Goal: Task Accomplishment & Management: Manage account settings

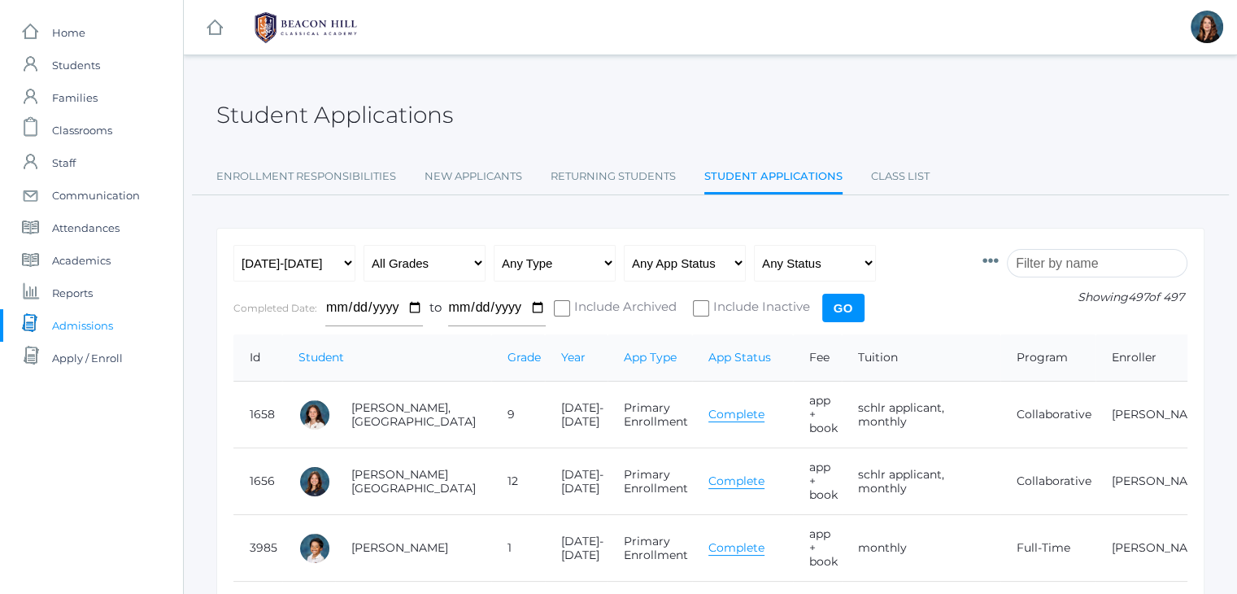
click at [1061, 259] on input "search" at bounding box center [1097, 263] width 181 height 28
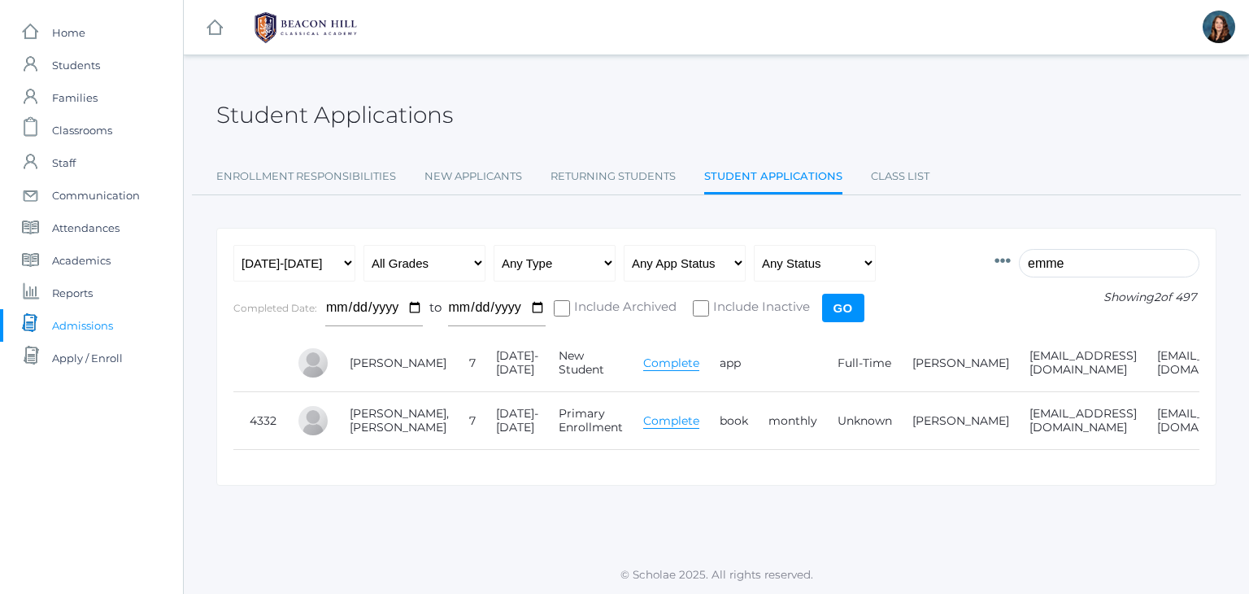
type input "emme"
click at [643, 424] on link "Complete" at bounding box center [671, 420] width 56 height 15
click at [368, 418] on link "Emmett, Berke" at bounding box center [399, 420] width 99 height 28
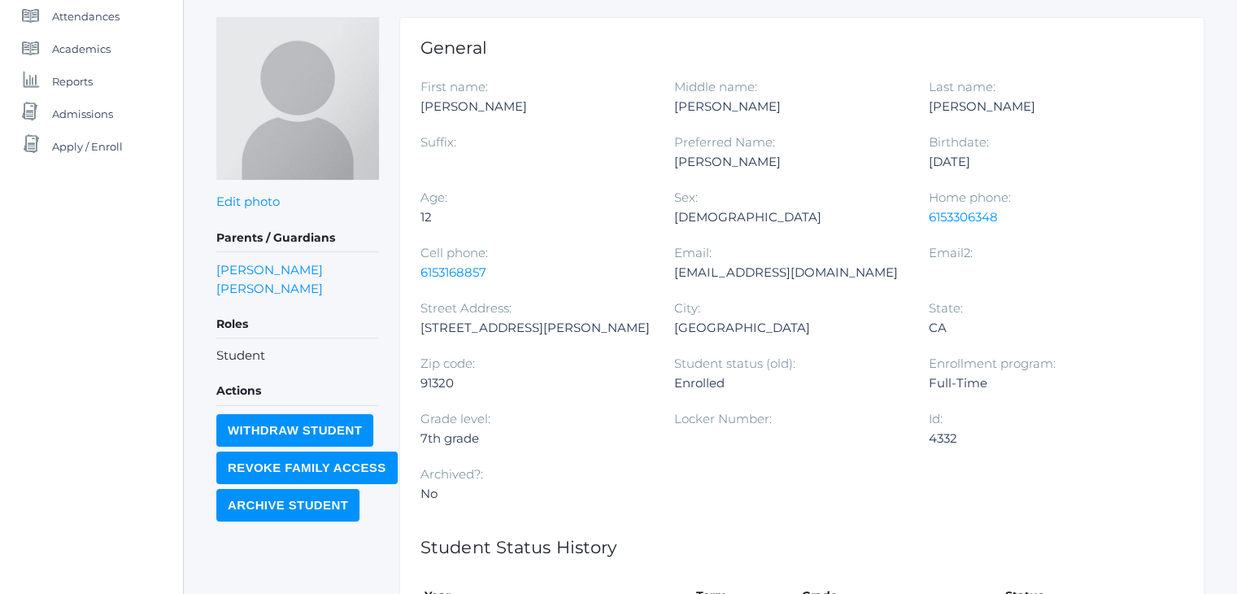
scroll to position [441, 0]
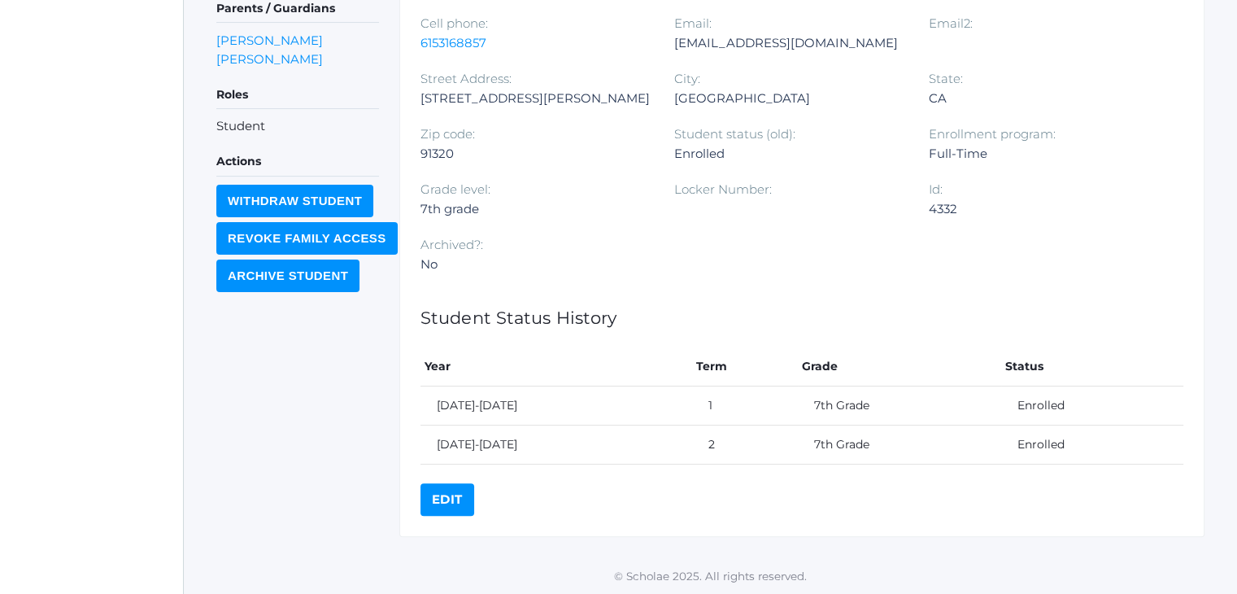
click at [448, 490] on link "Edit" at bounding box center [447, 499] width 54 height 33
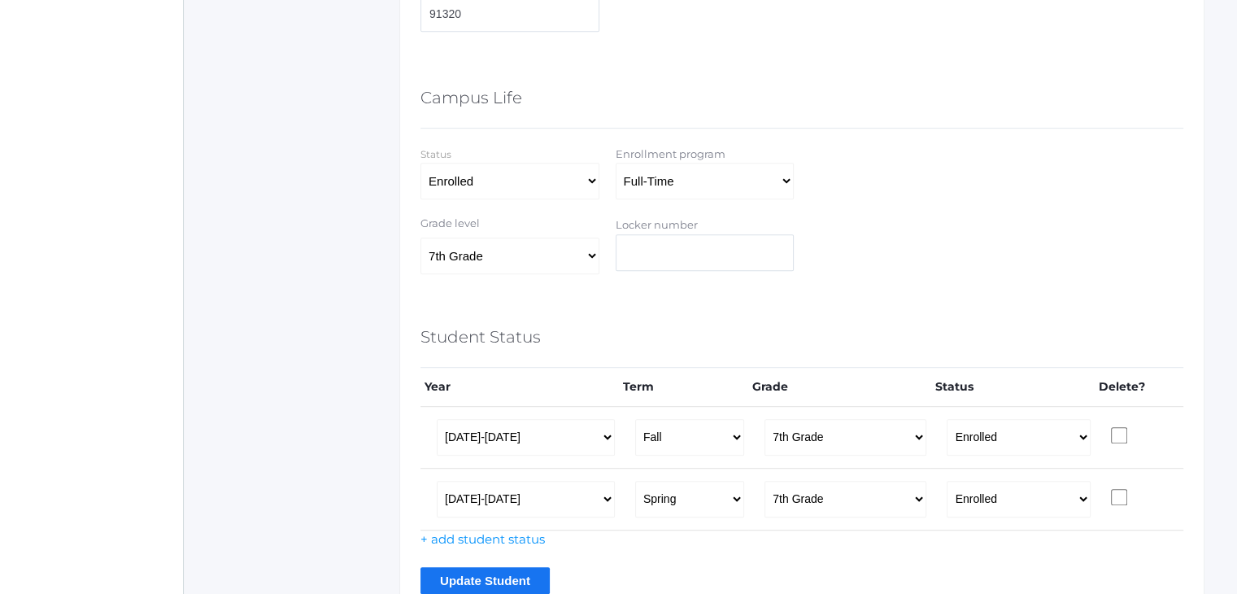
scroll to position [924, 0]
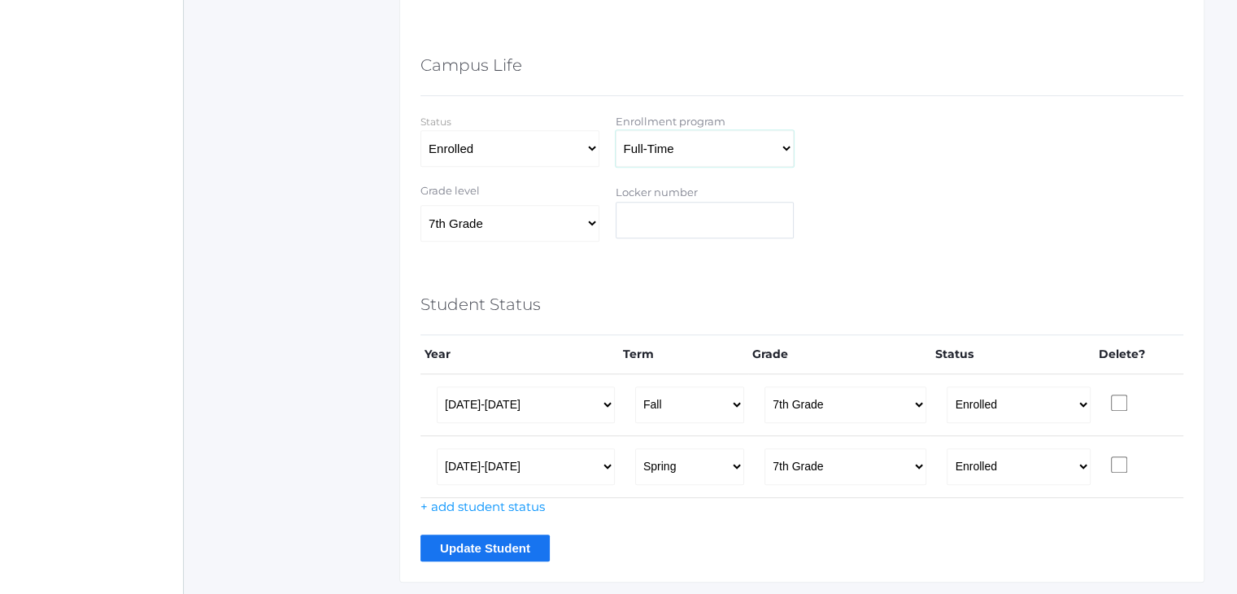
click at [706, 154] on select "Full-Time 4-Day Collaborative Collaborative Affiliate" at bounding box center [705, 148] width 179 height 37
select select "Collaborative"
click at [616, 130] on select "Full-Time 4-Day Collaborative Collaborative Affiliate" at bounding box center [705, 148] width 179 height 37
click at [472, 534] on input "Update Student" at bounding box center [484, 547] width 129 height 27
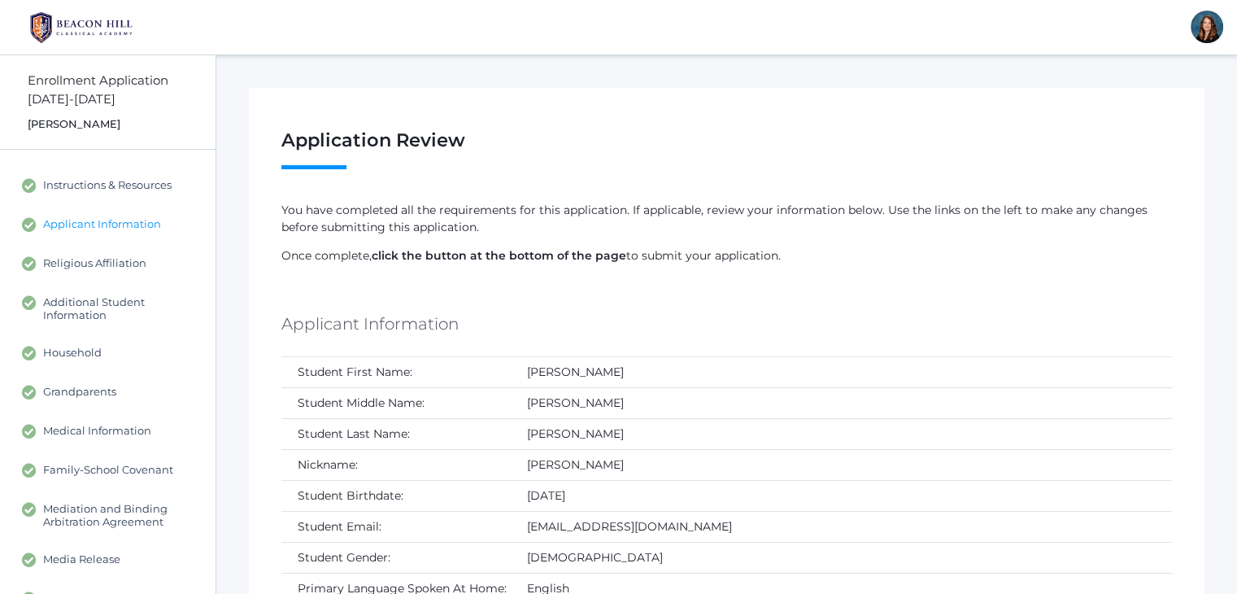
click at [151, 222] on span "Applicant Information" at bounding box center [102, 224] width 118 height 15
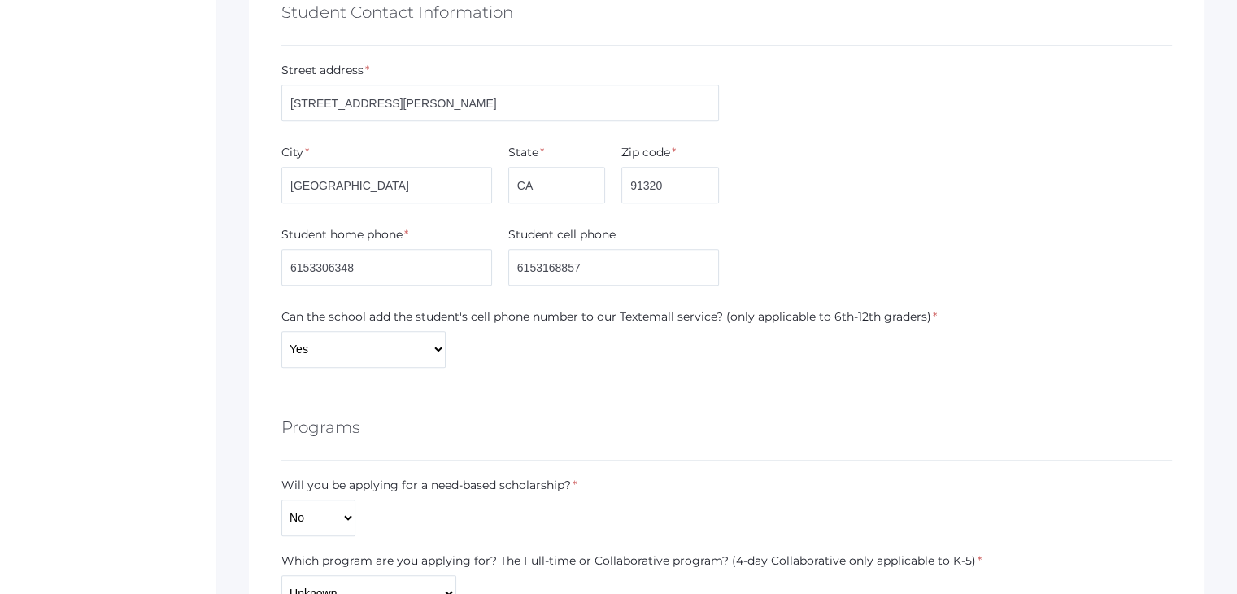
scroll to position [1090, 0]
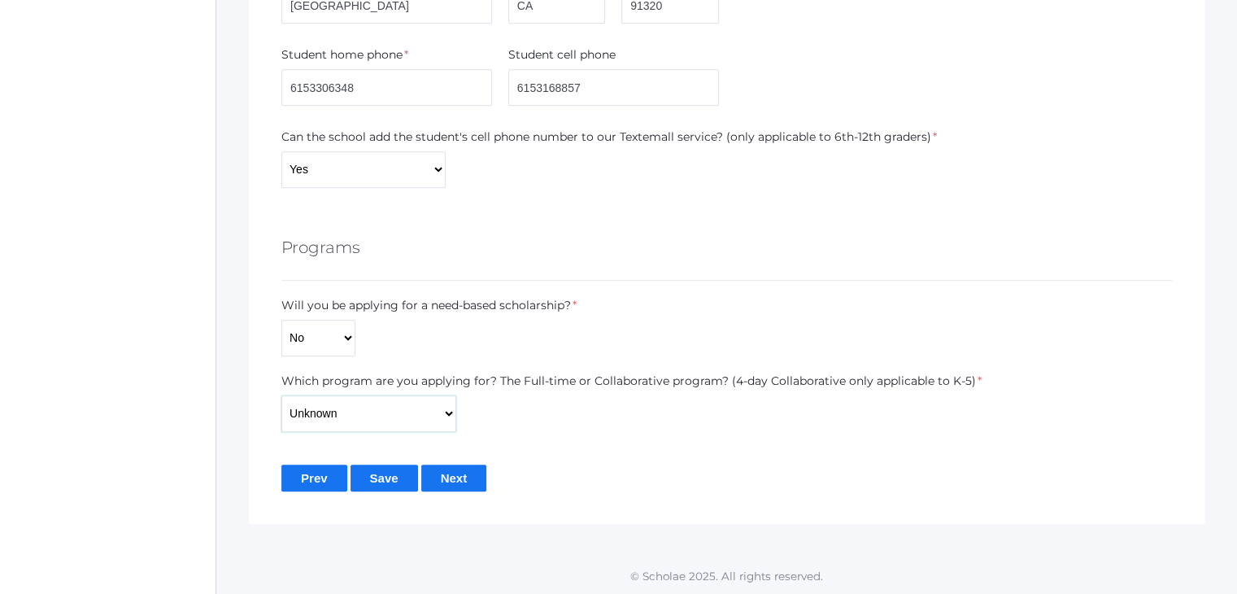
click at [410, 420] on select "Full-Time 4-Day Collaborative Collaborative Unknown" at bounding box center [368, 413] width 175 height 37
select select "Collaborative"
click at [281, 395] on select "Full-Time 4-Day Collaborative Collaborative Unknown" at bounding box center [368, 413] width 175 height 37
click at [387, 479] on input "Save" at bounding box center [383, 477] width 67 height 27
